Goal: Task Accomplishment & Management: Complete application form

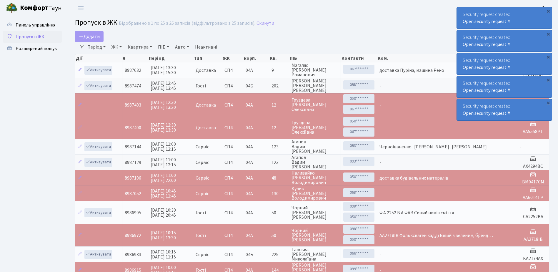
select select "25"
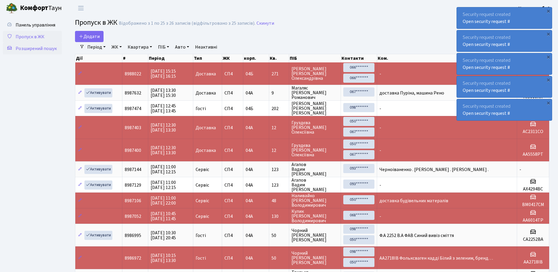
click at [42, 50] on span "Розширений пошук" at bounding box center [36, 48] width 41 height 6
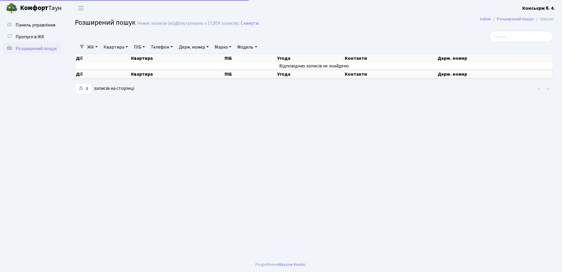
select select "25"
click at [34, 33] on link "Пропуск в ЖК" at bounding box center [32, 37] width 59 height 12
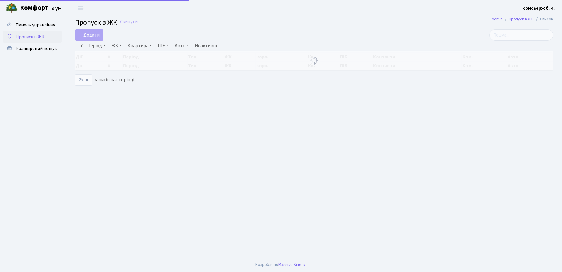
select select "25"
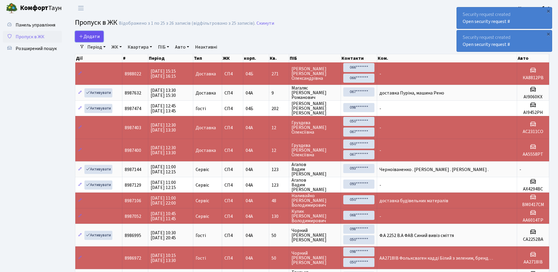
click at [87, 36] on span "Додати" at bounding box center [89, 36] width 21 height 6
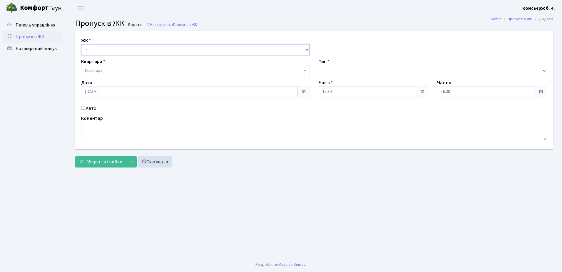
click at [102, 50] on select "- СП4, Столичне шосе, 5" at bounding box center [195, 49] width 229 height 11
select select "325"
click at [81, 44] on select "- СП4, Столичне шосе, 5" at bounding box center [195, 49] width 229 height 11
select select
click at [105, 69] on span "Квартира" at bounding box center [193, 71] width 217 height 6
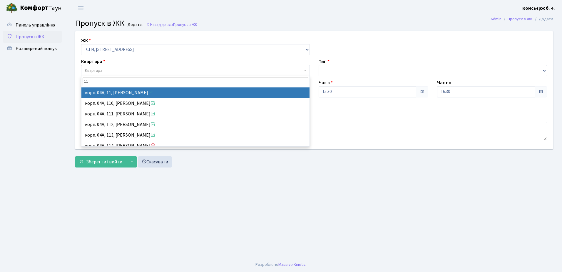
type input "11"
select select "21039"
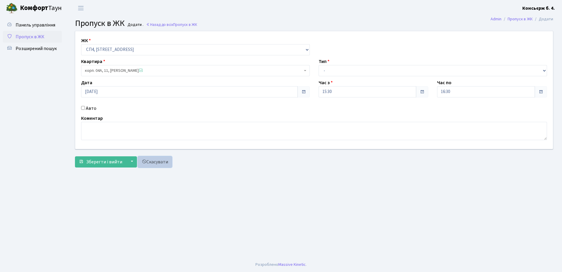
click at [154, 161] on link "Скасувати" at bounding box center [155, 161] width 34 height 11
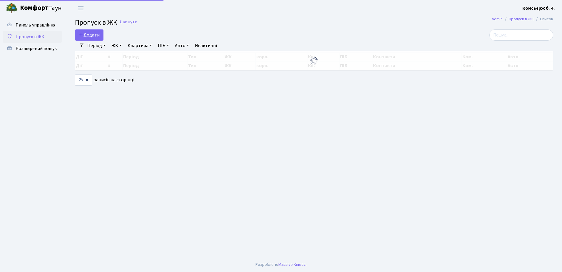
select select "25"
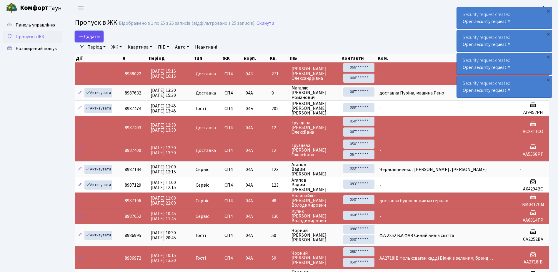
click at [91, 34] on link "Додати" at bounding box center [89, 36] width 29 height 11
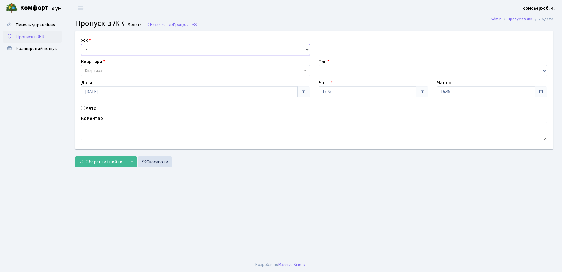
click at [109, 48] on select "- СП4, Столичне шосе, 5" at bounding box center [195, 49] width 229 height 11
select select "325"
click at [81, 44] on select "- СП4, Столичне шосе, 5" at bounding box center [195, 49] width 229 height 11
select select
click at [108, 70] on span "Квартира" at bounding box center [193, 71] width 217 height 6
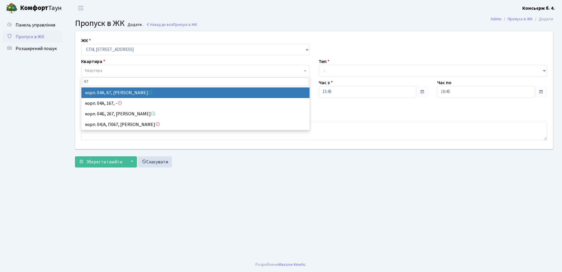
type input "67"
select select "21095"
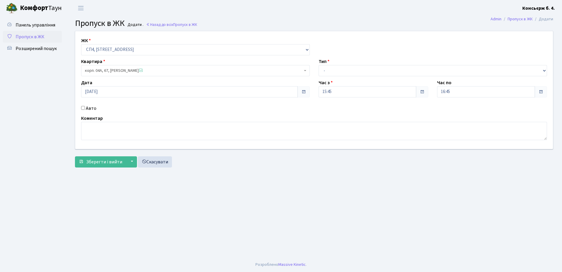
click at [83, 107] on input "Авто" at bounding box center [83, 108] width 4 height 4
checkbox input "true"
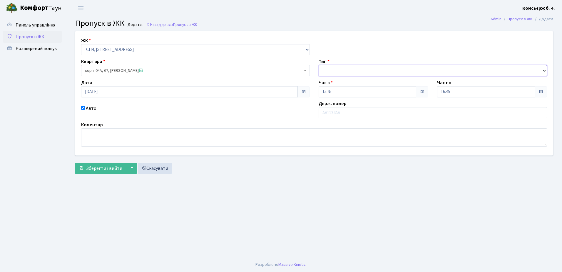
click at [364, 70] on select "- Доставка Таксі Гості Сервіс" at bounding box center [433, 70] width 229 height 11
select select "1"
click at [319, 65] on select "- Доставка Таксі Гості Сервіс" at bounding box center [433, 70] width 229 height 11
click at [358, 113] on input "text" at bounding box center [433, 112] width 229 height 11
click at [354, 112] on input "АІ12167Н" at bounding box center [433, 112] width 229 height 11
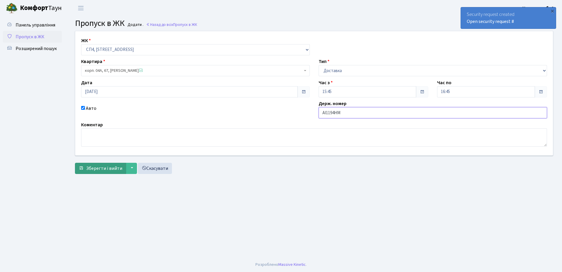
type input "АІ1194НМ"
click at [106, 167] on span "Зберегти і вийти" at bounding box center [104, 168] width 36 height 6
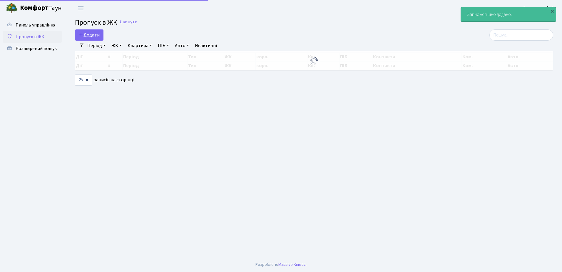
select select "25"
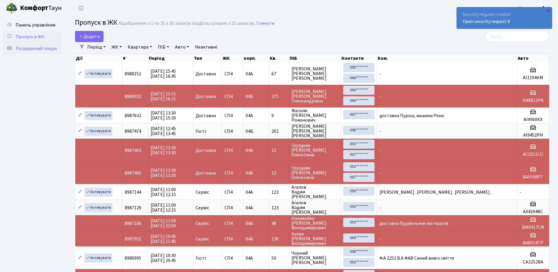
click at [37, 50] on span "Розширений пошук" at bounding box center [36, 48] width 41 height 6
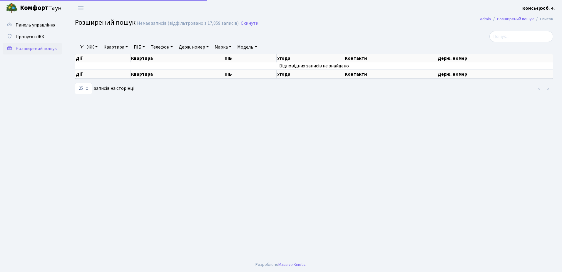
select select "25"
click at [34, 36] on span "Пропуск в ЖК" at bounding box center [30, 37] width 29 height 6
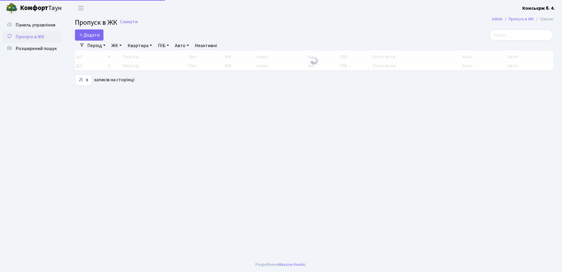
select select "25"
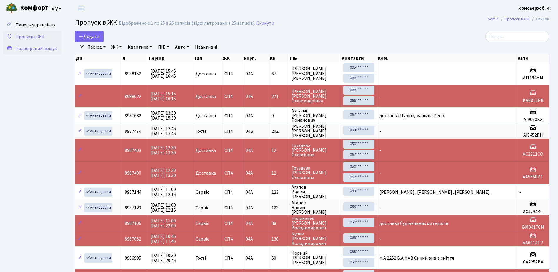
click at [36, 48] on span "Розширений пошук" at bounding box center [36, 48] width 41 height 6
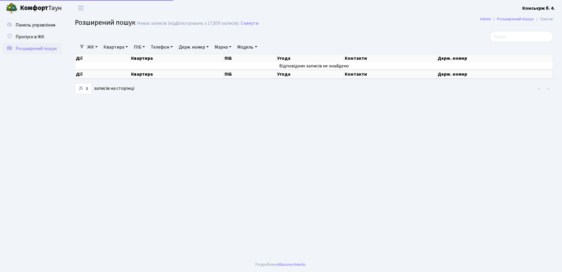
select select "25"
click at [515, 34] on input "search" at bounding box center [521, 36] width 64 height 11
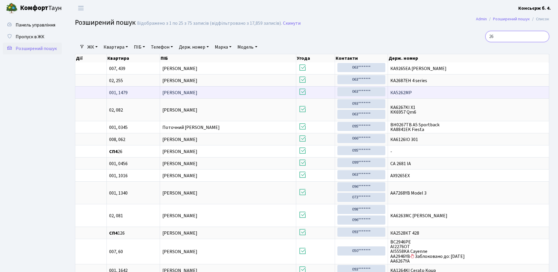
type input "2"
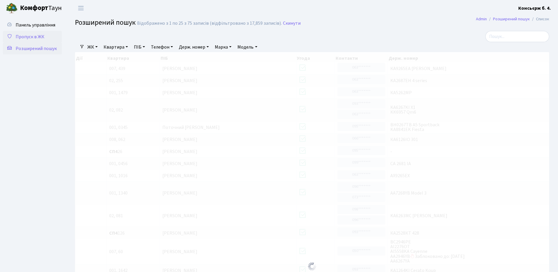
click at [36, 34] on span "Пропуск в ЖК" at bounding box center [30, 37] width 29 height 6
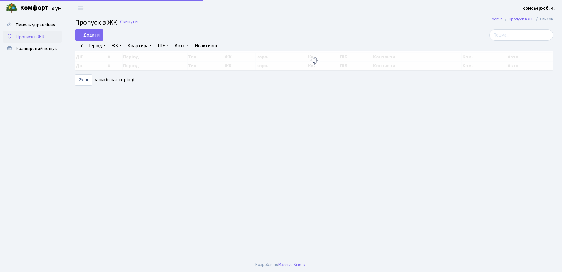
select select "25"
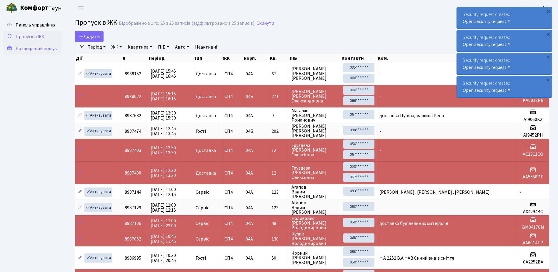
click at [31, 48] on span "Розширений пошук" at bounding box center [36, 48] width 41 height 6
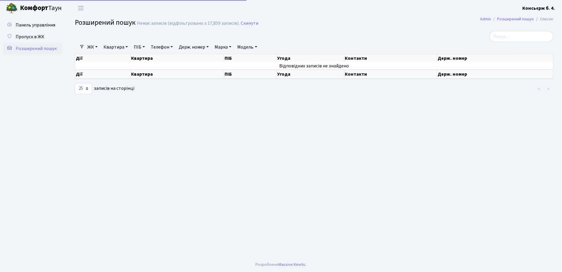
select select "25"
click at [29, 34] on span "Пропуск в ЖК" at bounding box center [30, 37] width 29 height 6
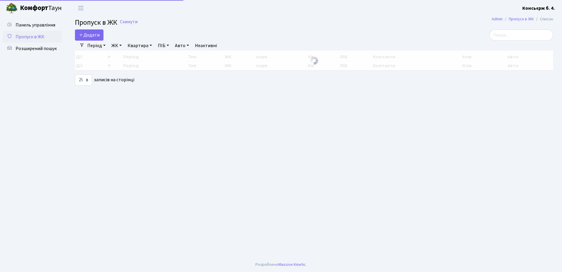
select select "25"
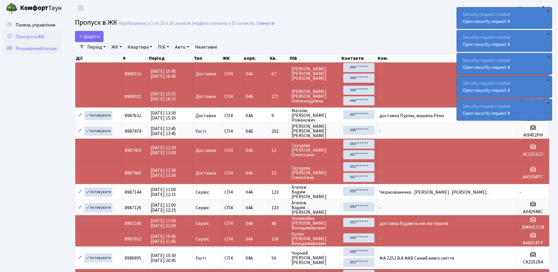
click at [29, 48] on span "Розширений пошук" at bounding box center [36, 48] width 41 height 6
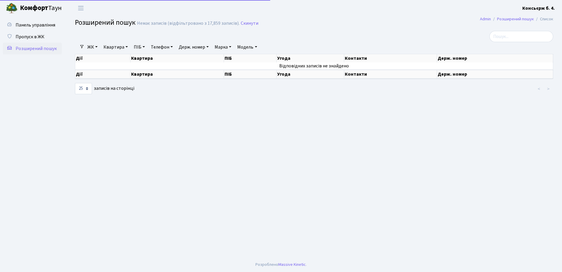
select select "25"
click at [31, 34] on span "Пропуск в ЖК" at bounding box center [30, 37] width 29 height 6
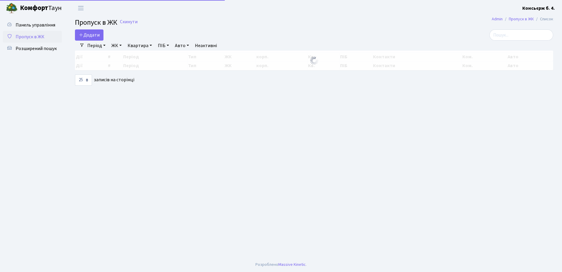
select select "25"
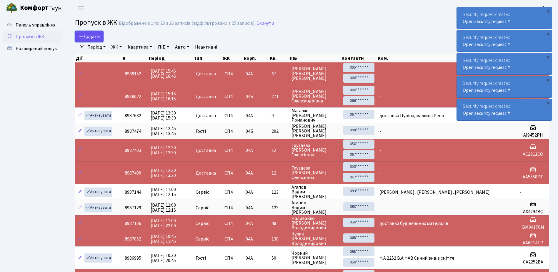
click at [86, 37] on span "Додати" at bounding box center [89, 36] width 21 height 6
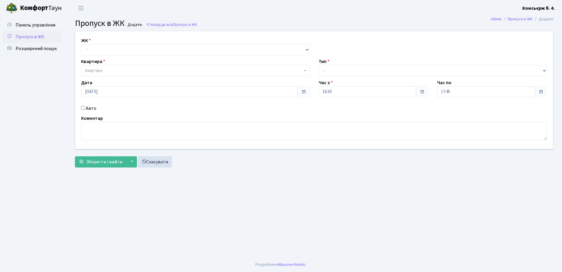
click at [97, 43] on div "ЖК - [STREET_ADDRESS]" at bounding box center [195, 46] width 237 height 18
click at [98, 48] on select "- [STREET_ADDRESS]" at bounding box center [195, 49] width 229 height 11
select select "325"
click at [81, 44] on select "- [STREET_ADDRESS]" at bounding box center [195, 49] width 229 height 11
select select
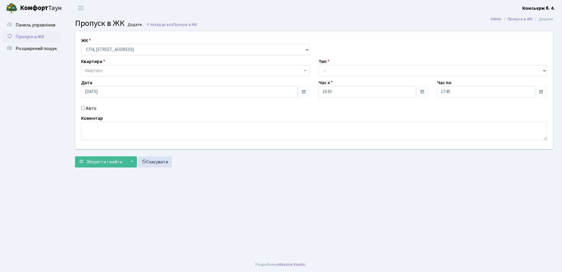
click at [109, 64] on div "Квартира Квартира" at bounding box center [195, 67] width 237 height 18
click at [108, 66] on span "Квартира" at bounding box center [195, 70] width 229 height 11
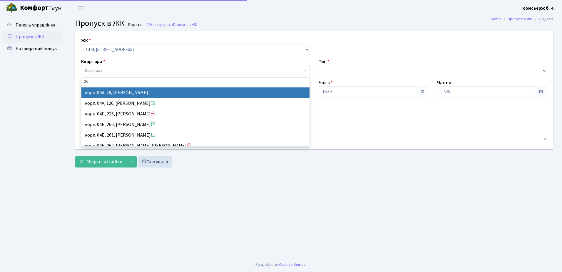
type input "26"
select select "21054"
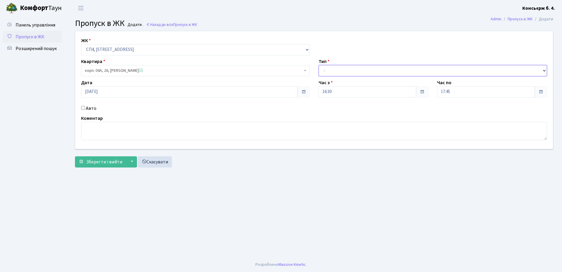
click at [352, 73] on select "- Доставка Таксі Гості Сервіс" at bounding box center [433, 70] width 229 height 11
select select "1"
click at [319, 65] on select "- Доставка Таксі Гості Сервіс" at bounding box center [433, 70] width 229 height 11
click at [82, 108] on input "Авто" at bounding box center [83, 108] width 4 height 4
checkbox input "true"
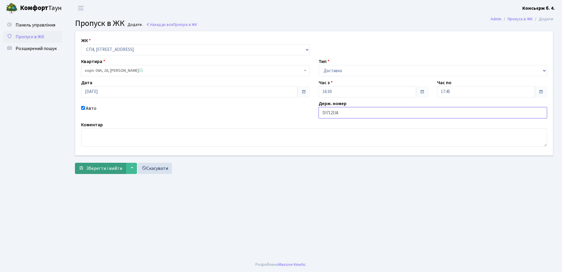
type input "DI7121IA"
click at [101, 169] on span "Зберегти і вийти" at bounding box center [104, 168] width 36 height 6
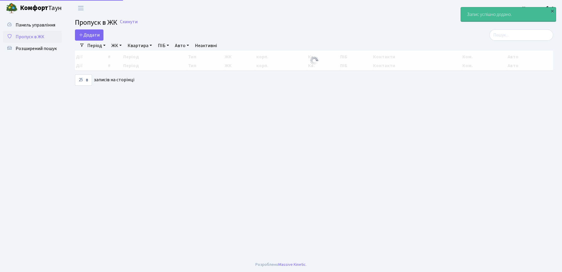
select select "25"
